Goal: Information Seeking & Learning: Learn about a topic

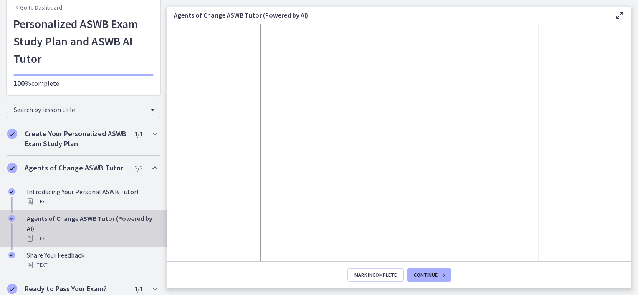
scroll to position [66, 0]
click at [424, 267] on footer "Mark Incomplete Continue" at bounding box center [399, 275] width 464 height 27
click at [422, 277] on span "Continue" at bounding box center [426, 275] width 24 height 7
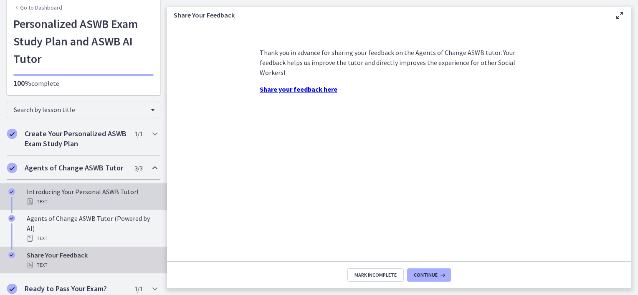
click at [35, 200] on div "Text" at bounding box center [92, 202] width 130 height 10
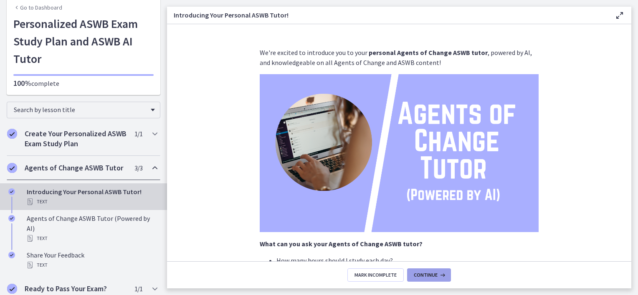
click at [429, 276] on span "Continue" at bounding box center [426, 275] width 24 height 7
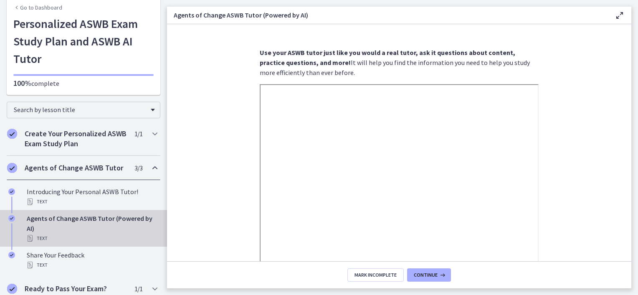
scroll to position [157, 0]
